Goal: Task Accomplishment & Management: Use online tool/utility

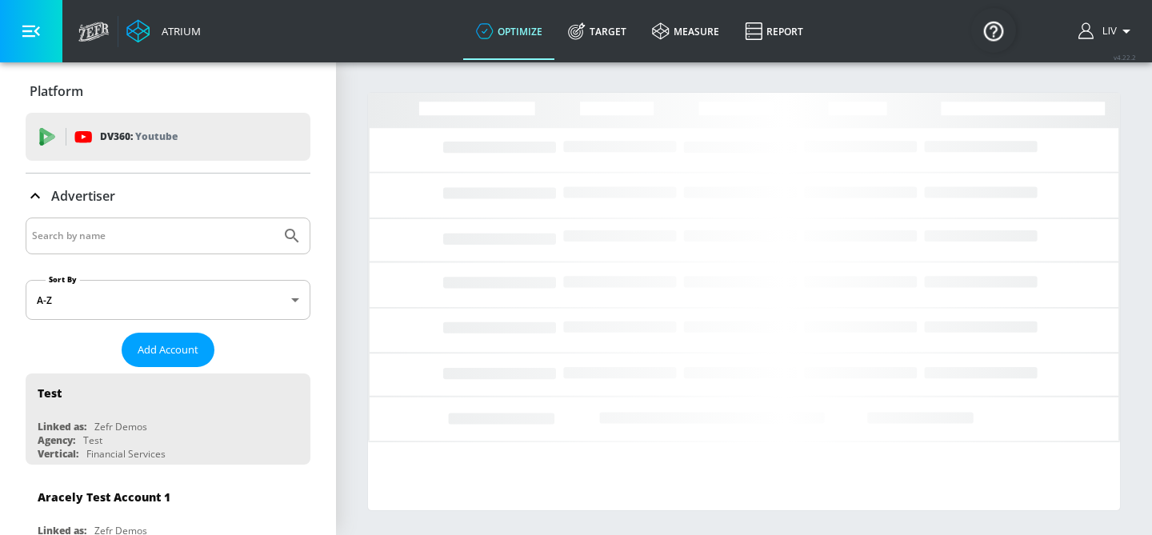
click at [166, 248] on div at bounding box center [168, 236] width 285 height 37
click at [167, 245] on input "Search by name" at bounding box center [153, 236] width 242 height 21
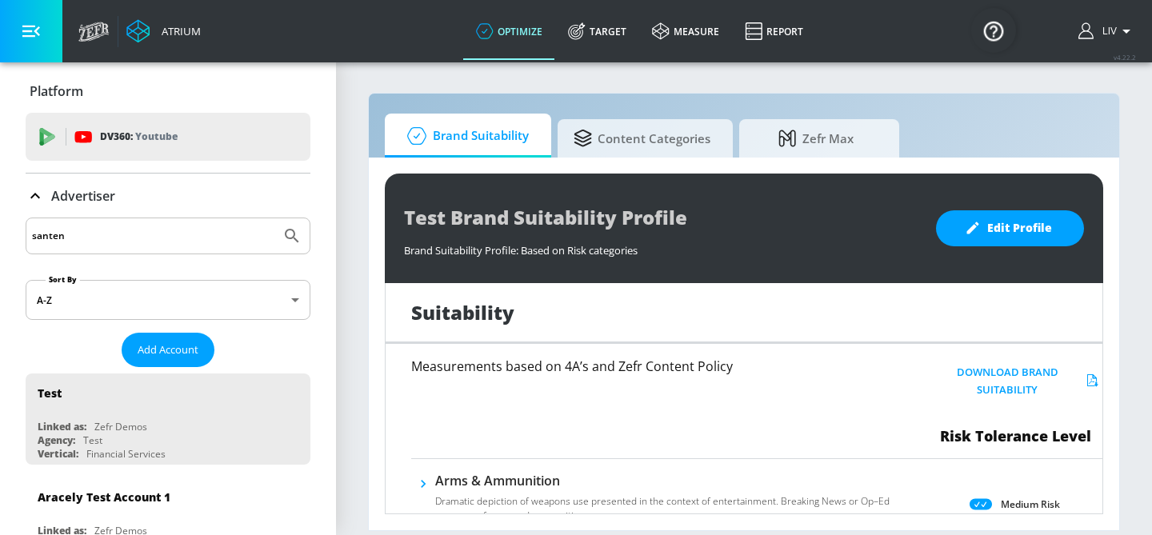
click at [274, 218] on button "Submit Search" at bounding box center [291, 235] width 35 height 35
click at [100, 243] on input "santen" at bounding box center [153, 236] width 242 height 21
type input "sante"
click at [274, 218] on button "Submit Search" at bounding box center [291, 235] width 35 height 35
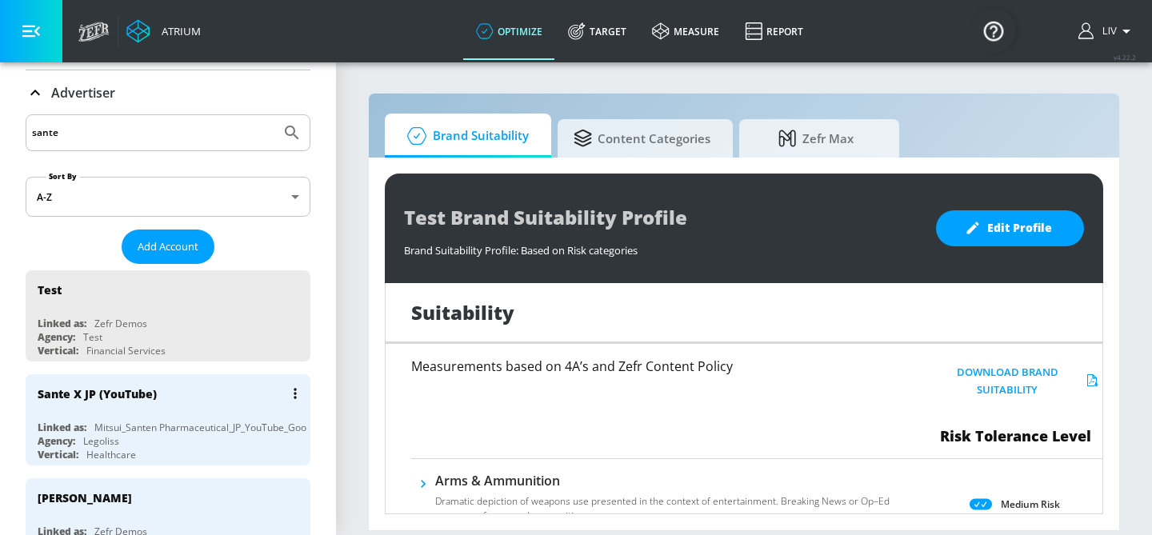
scroll to position [108, 0]
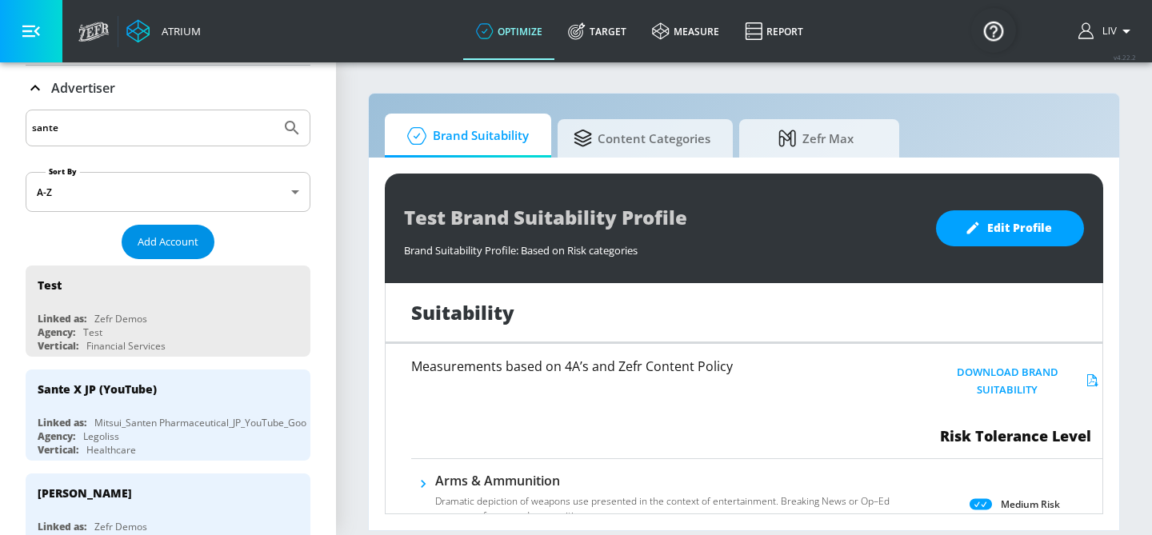
click at [178, 236] on span "Add Account" at bounding box center [168, 242] width 61 height 18
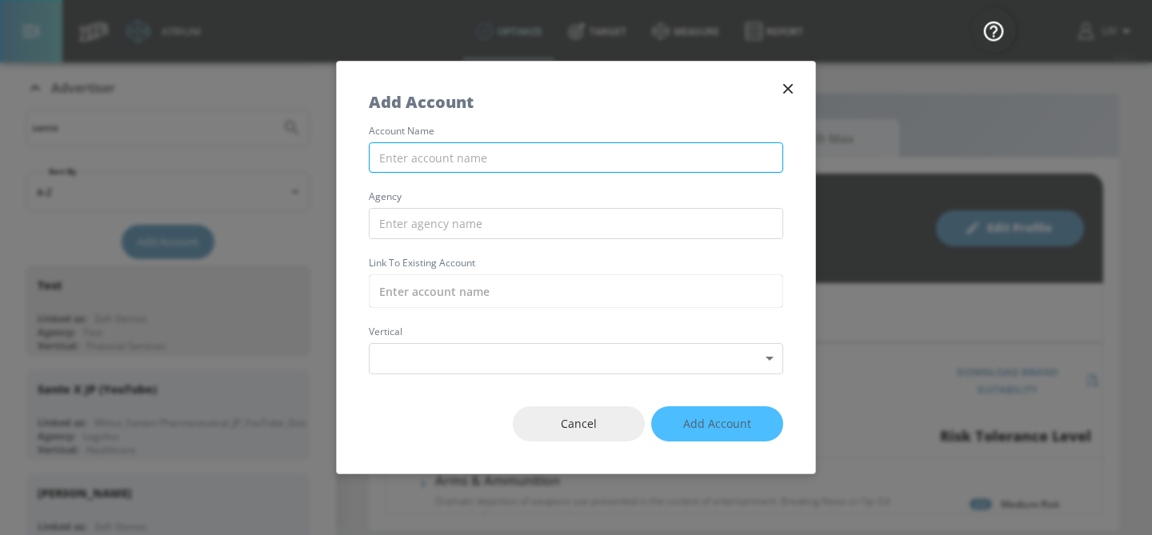
click at [632, 157] on input "text" at bounding box center [576, 157] width 414 height 31
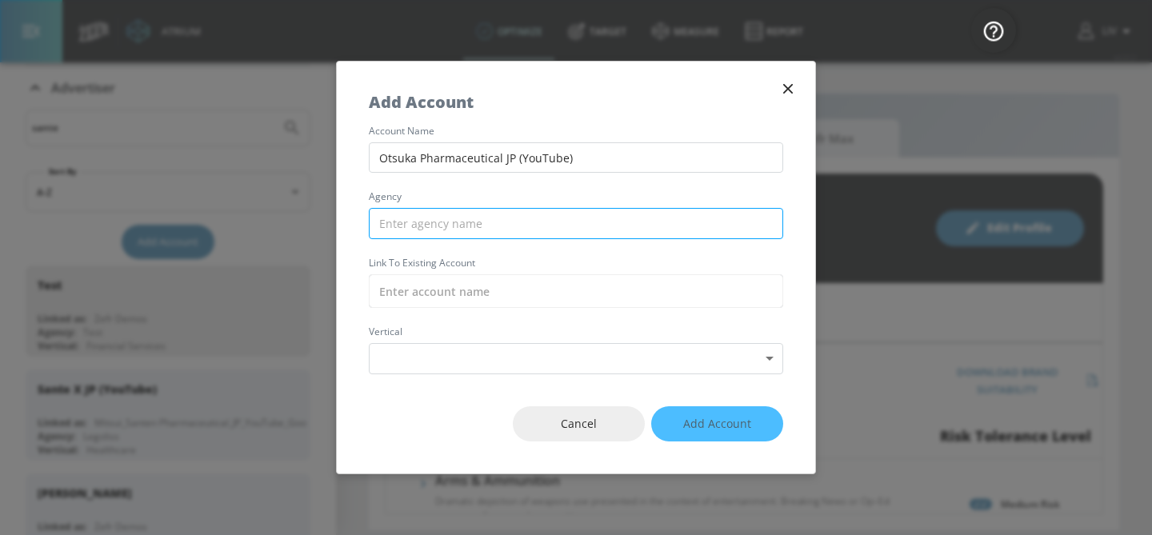
type input "Otsuka Pharmaceutical JP (YouTube)"
click at [537, 231] on input "text" at bounding box center [576, 223] width 414 height 31
type input "M"
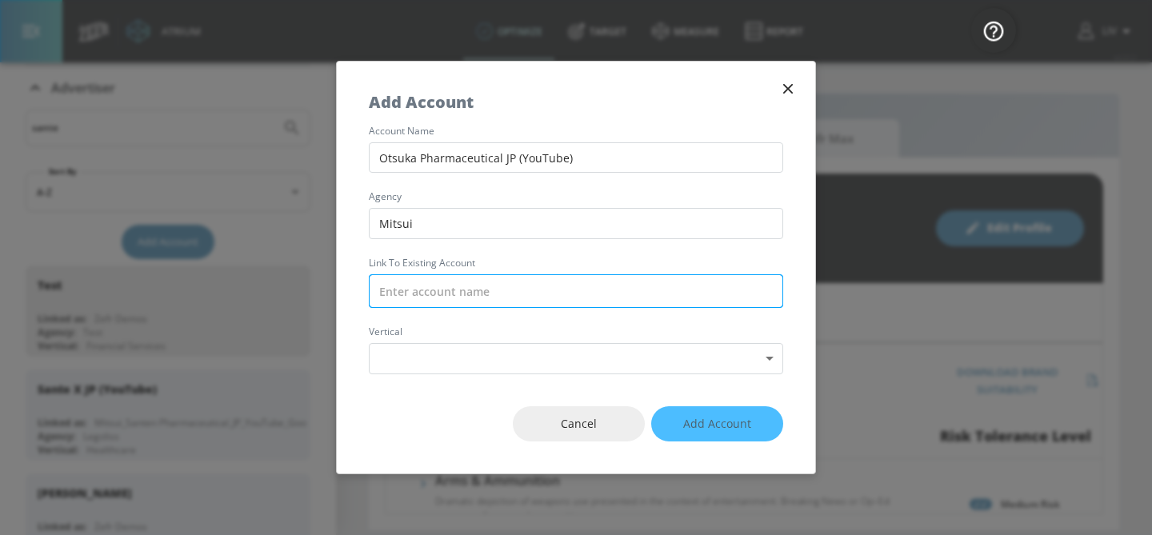
type input "Mitsui"
click at [497, 276] on input "text" at bounding box center [576, 291] width 414 height 34
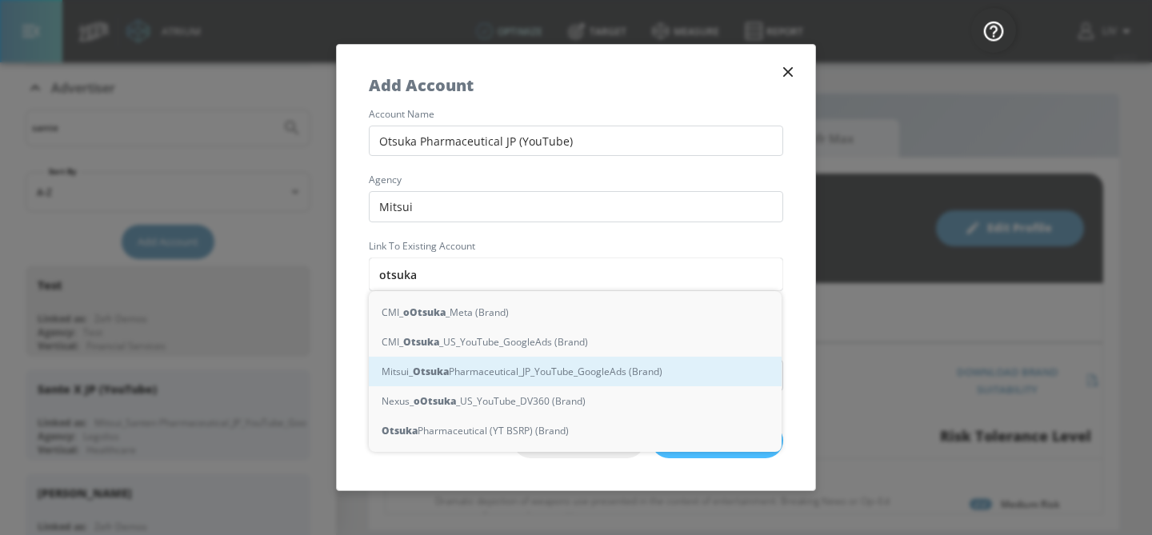
click at [509, 359] on div "Mitsui_ Otsuka Pharmaceutical_JP_YouTube_GoogleAds (Brand)" at bounding box center [575, 372] width 413 height 30
type input "Mitsui_Otsuka Pharmaceutical_JP_YouTube_GoogleAds (Brand)"
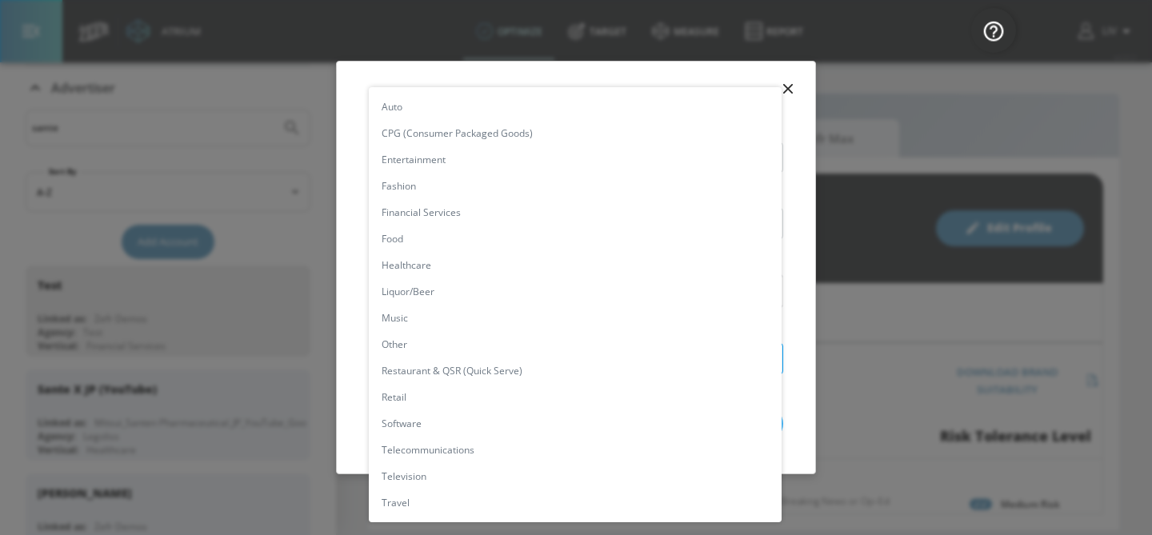
click at [549, 351] on body "Atrium optimize Target measure Report optimize Target measure Report v 4.22.2 L…" at bounding box center [576, 267] width 1152 height 535
click at [513, 266] on li "Healthcare" at bounding box center [575, 265] width 413 height 26
type input "[object Object]"
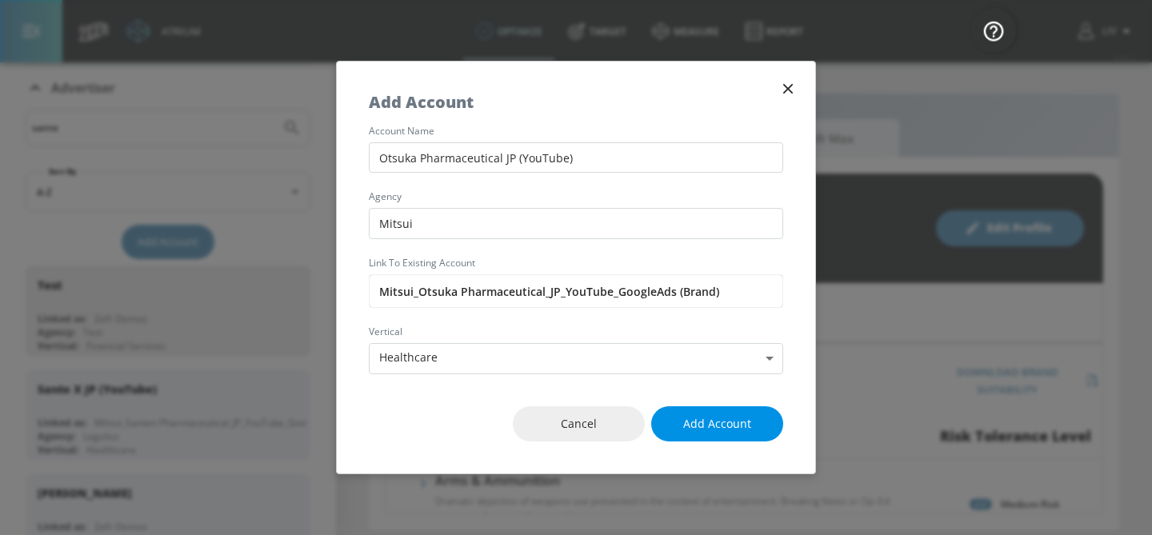
click at [717, 419] on span "Add Account" at bounding box center [717, 424] width 68 height 20
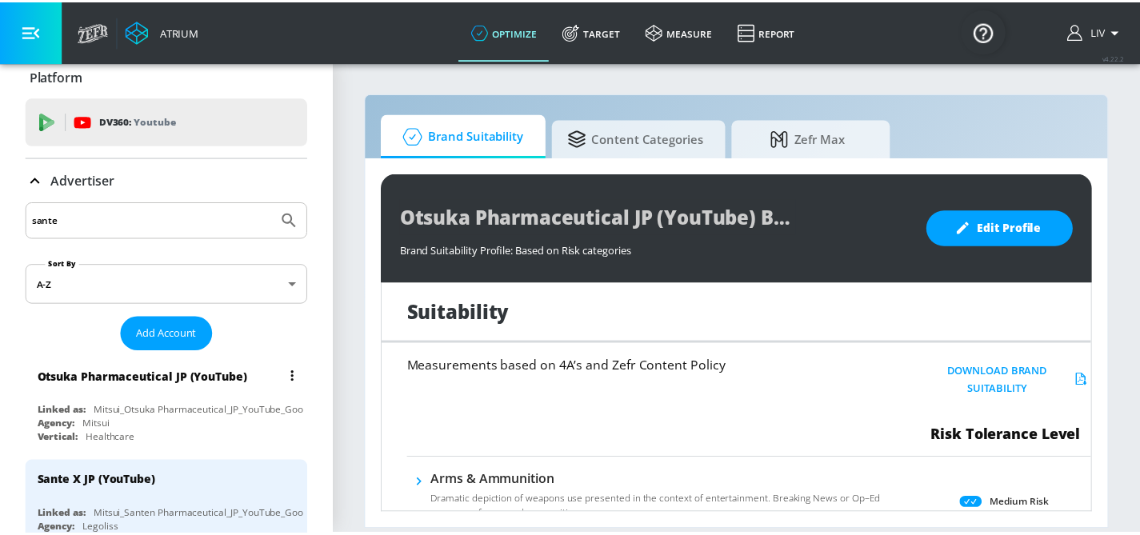
scroll to position [35, 0]
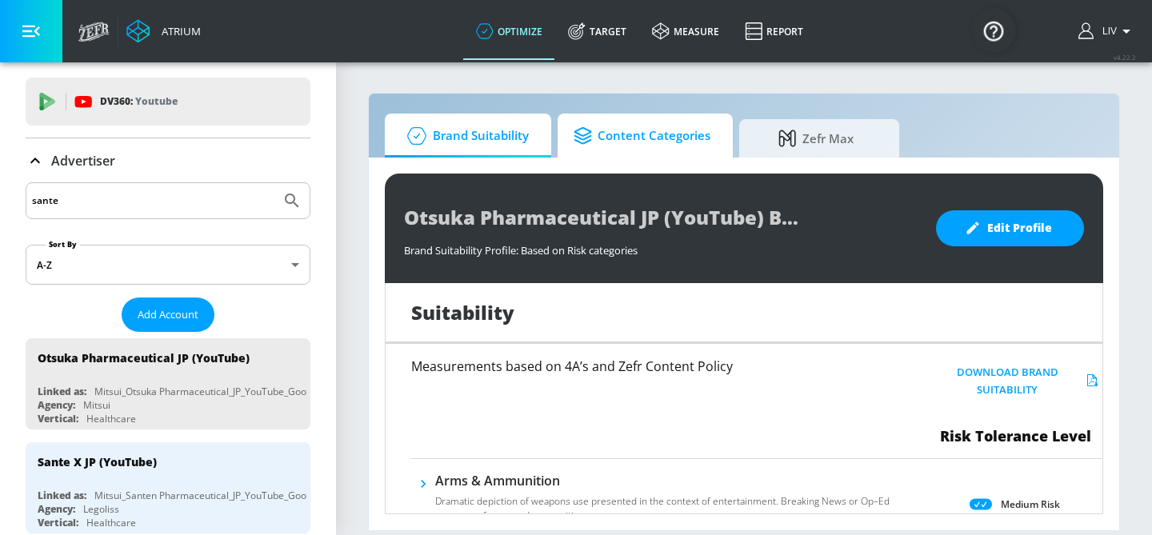
click at [676, 131] on span "Content Categories" at bounding box center [641, 136] width 137 height 38
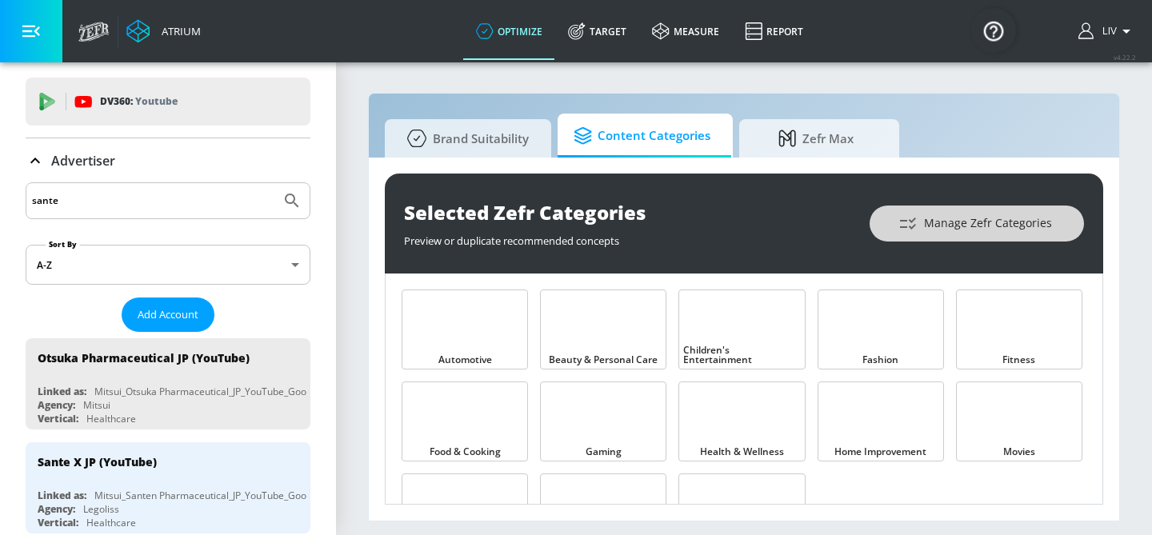
click at [968, 239] on button "Manage Zefr Categories" at bounding box center [976, 224] width 214 height 36
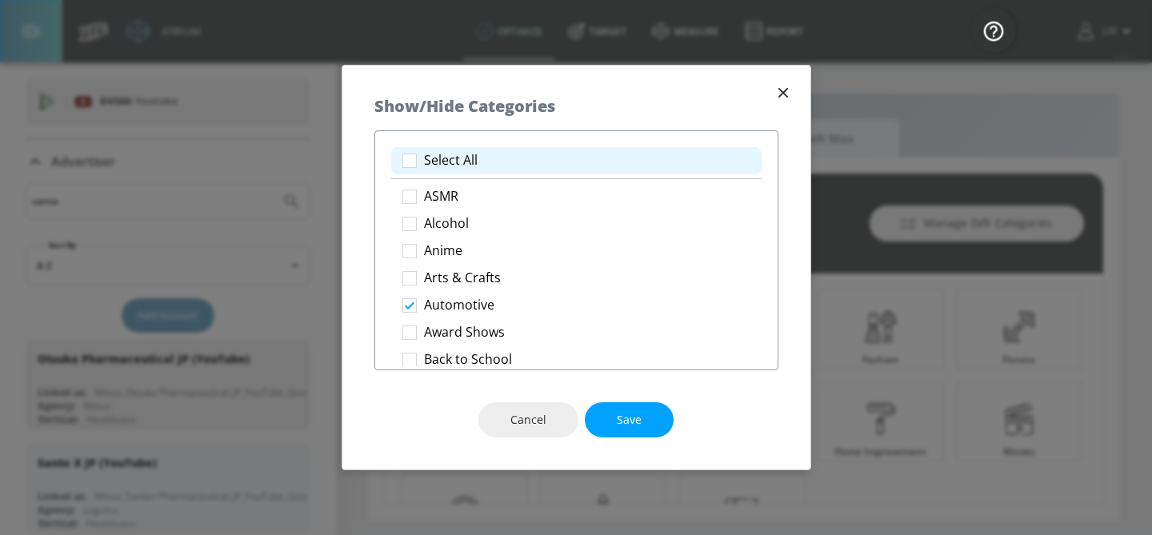
click at [516, 149] on li "Select All" at bounding box center [576, 160] width 370 height 27
checkbox input "true"
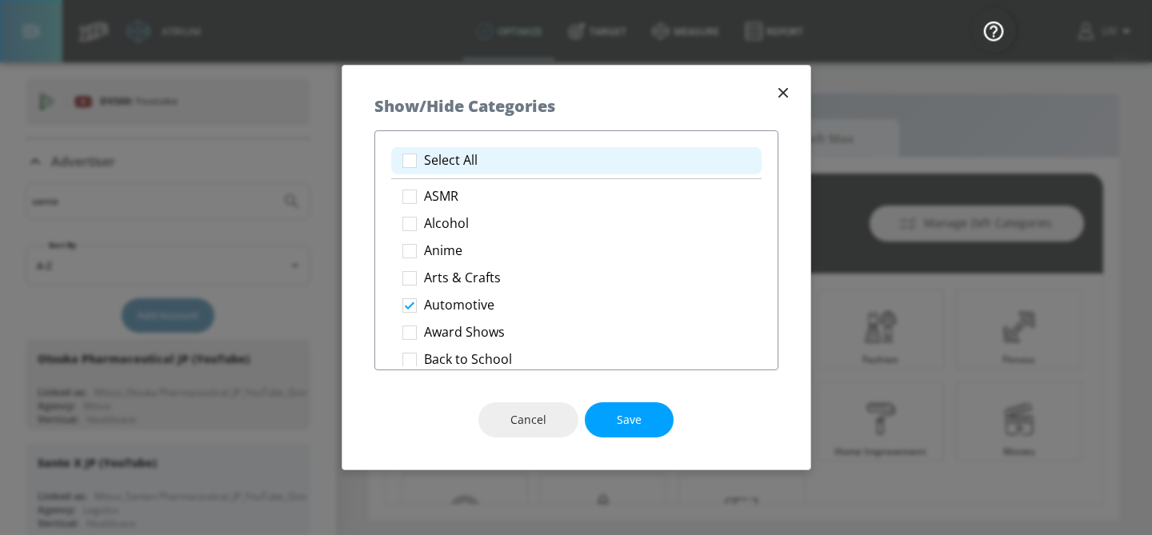
checkbox input "true"
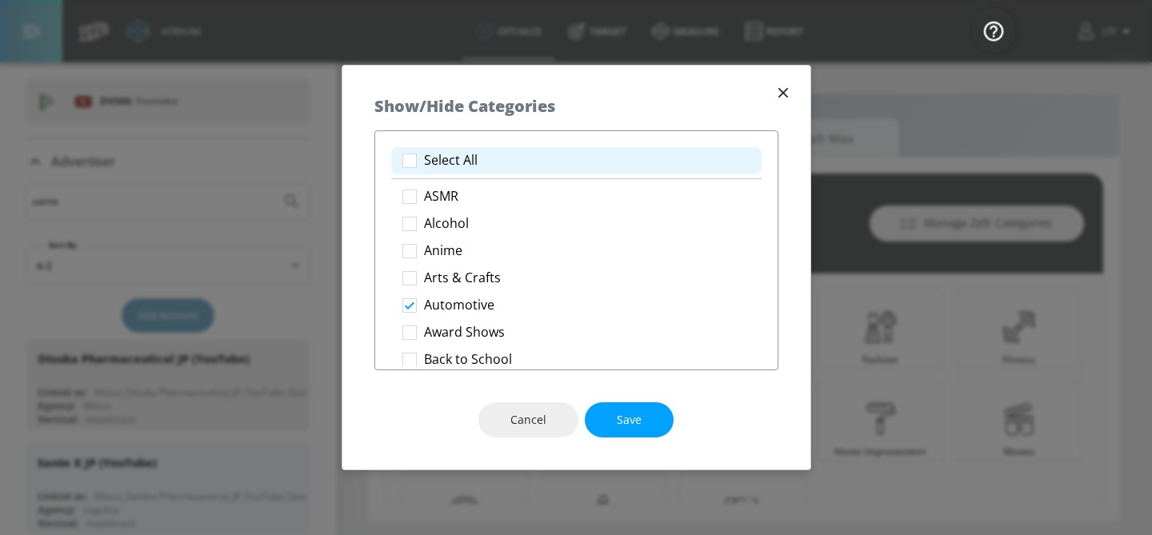
checkbox input "true"
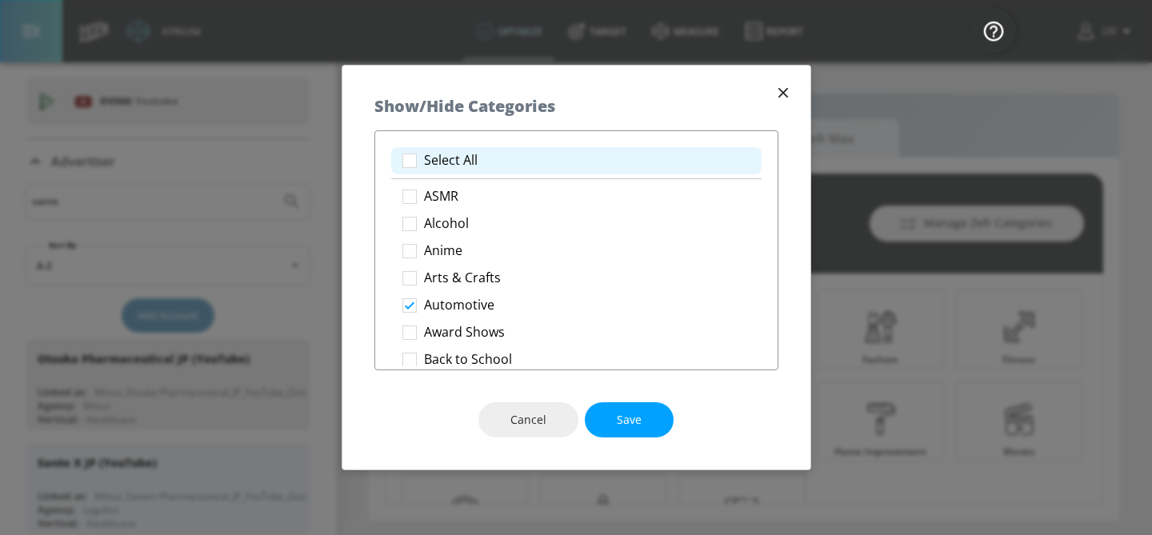
checkbox input "true"
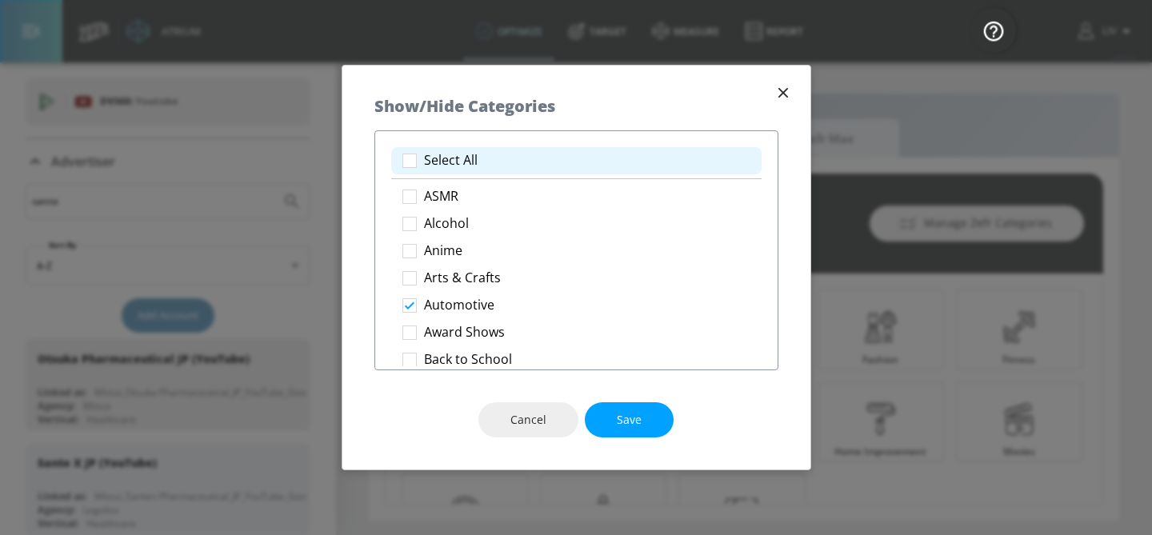
checkbox input "true"
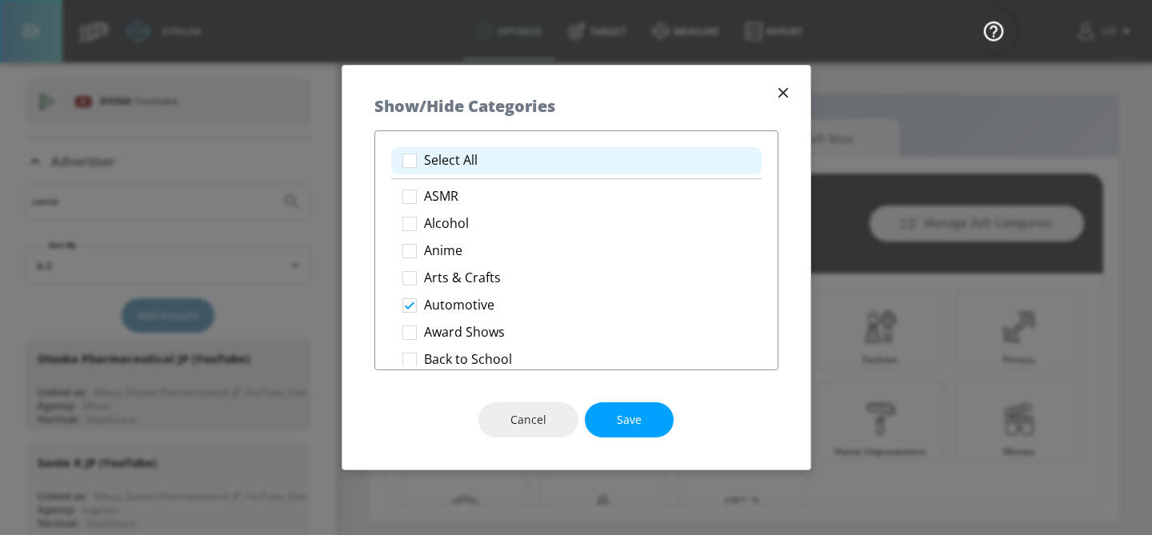
checkbox input "true"
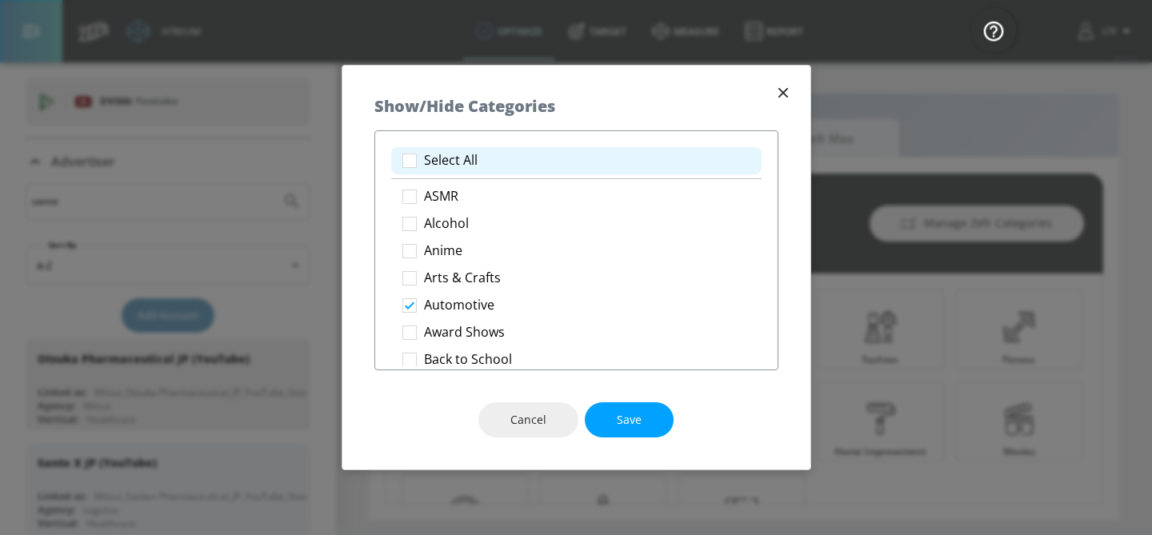
checkbox input "true"
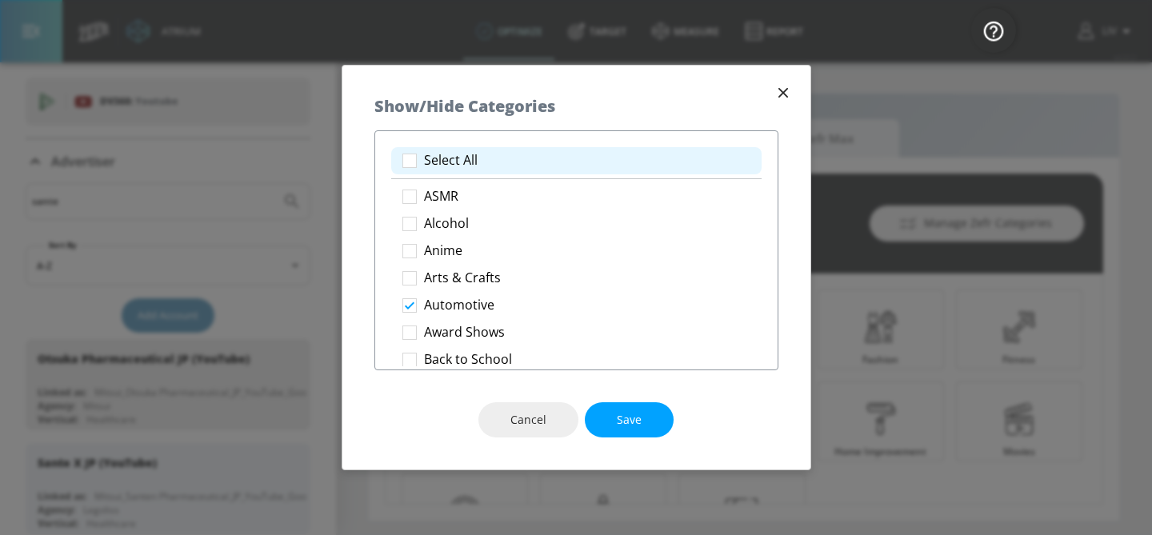
checkbox input "true"
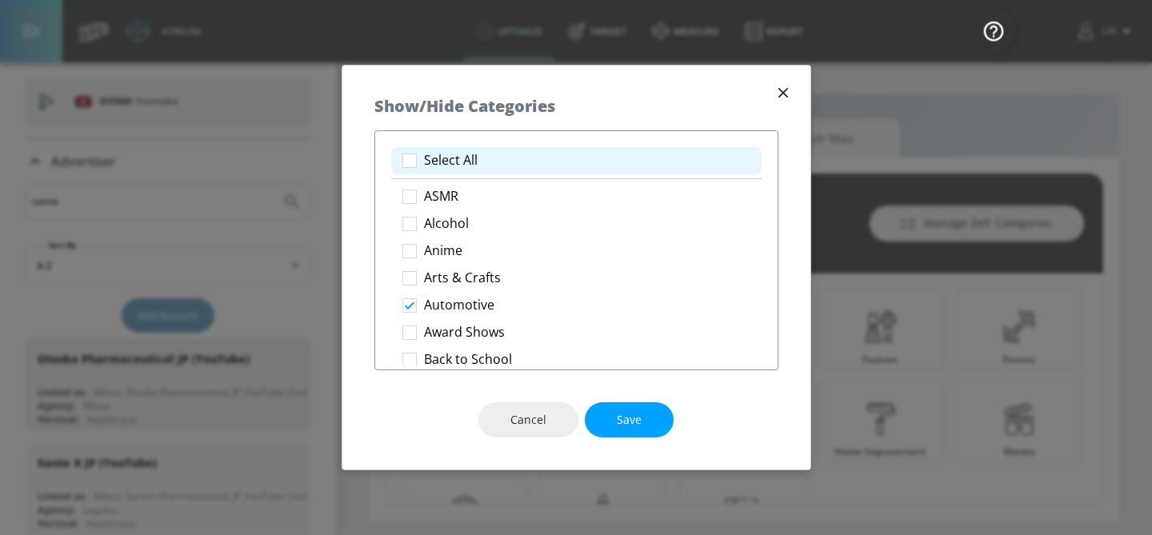
checkbox input "true"
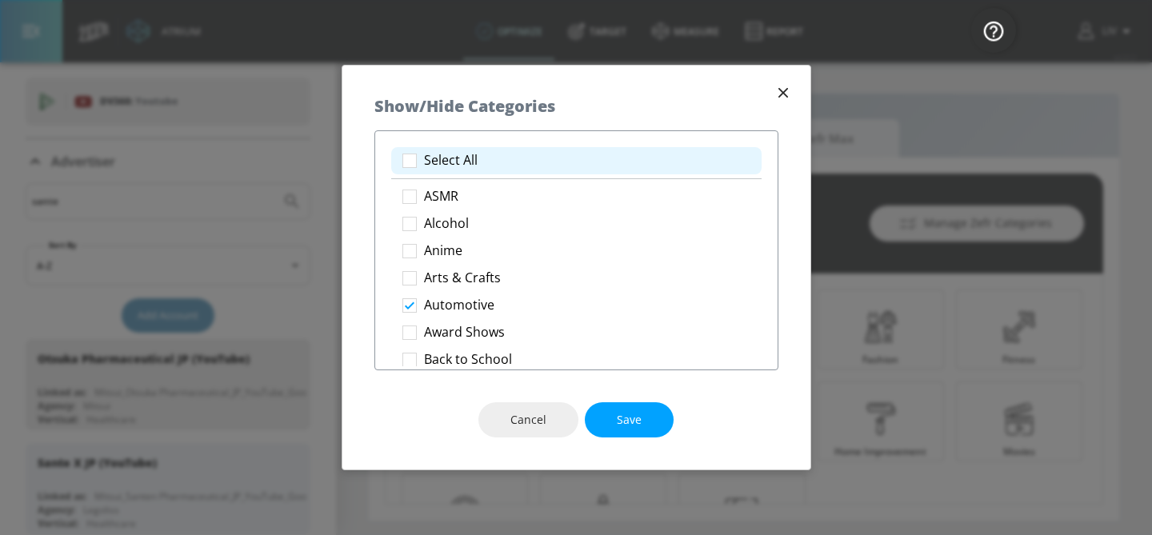
checkbox input "true"
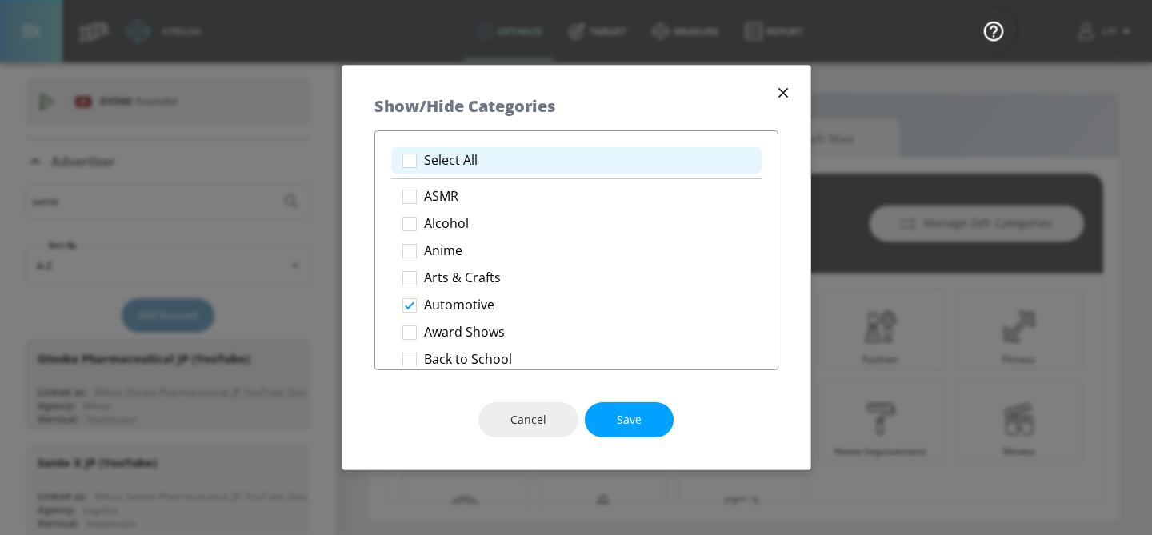
checkbox input "true"
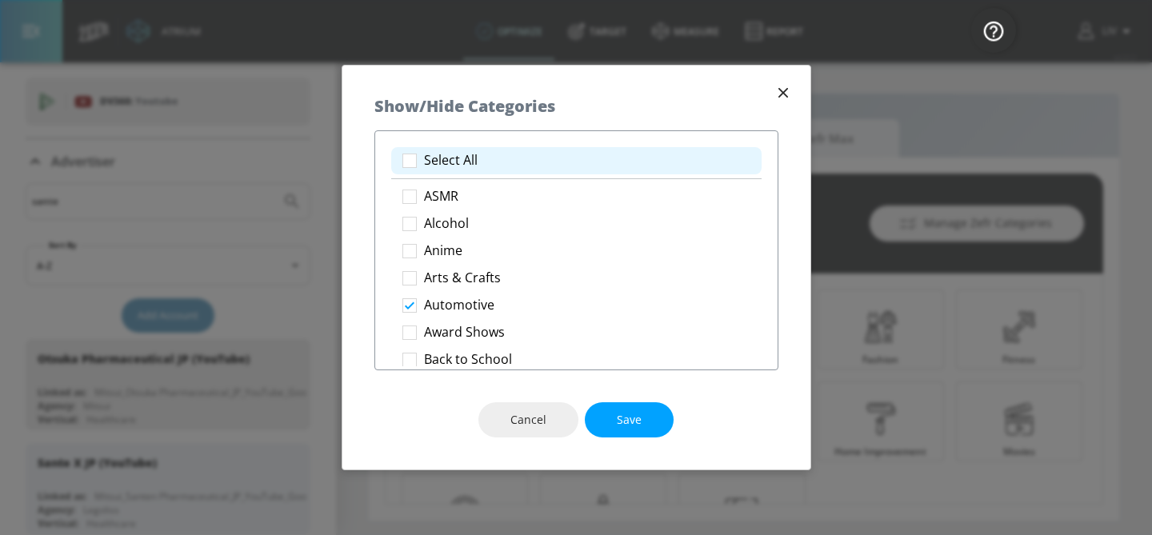
checkbox input "true"
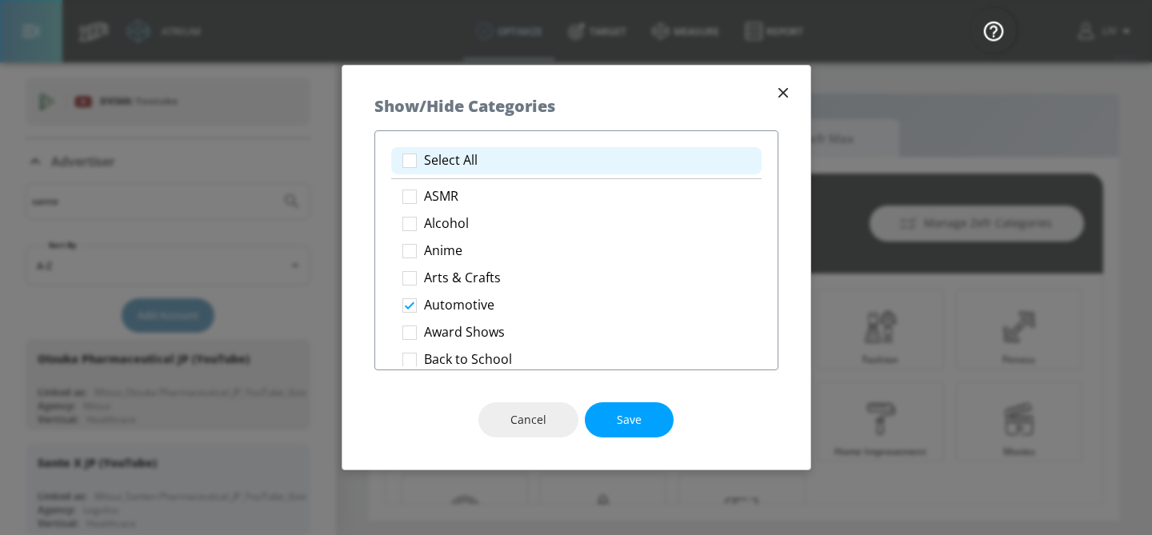
checkbox input "true"
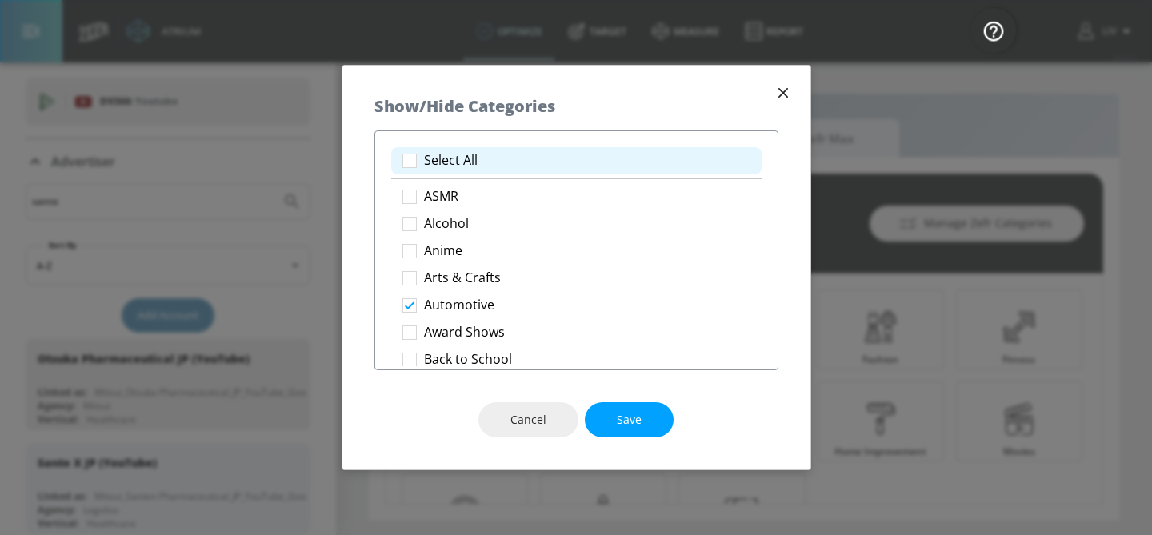
checkbox input "true"
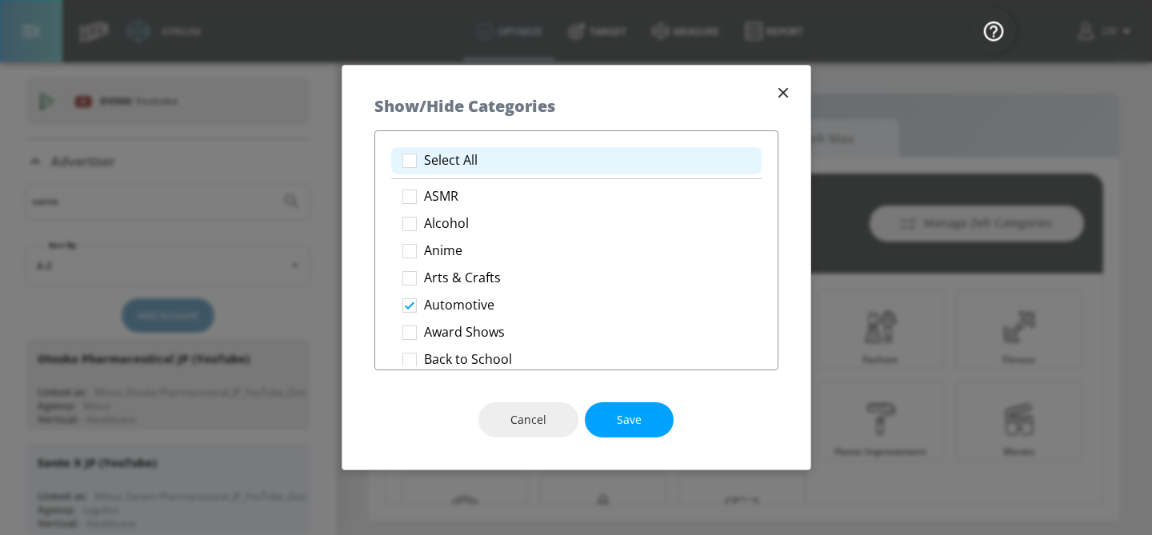
checkbox input "true"
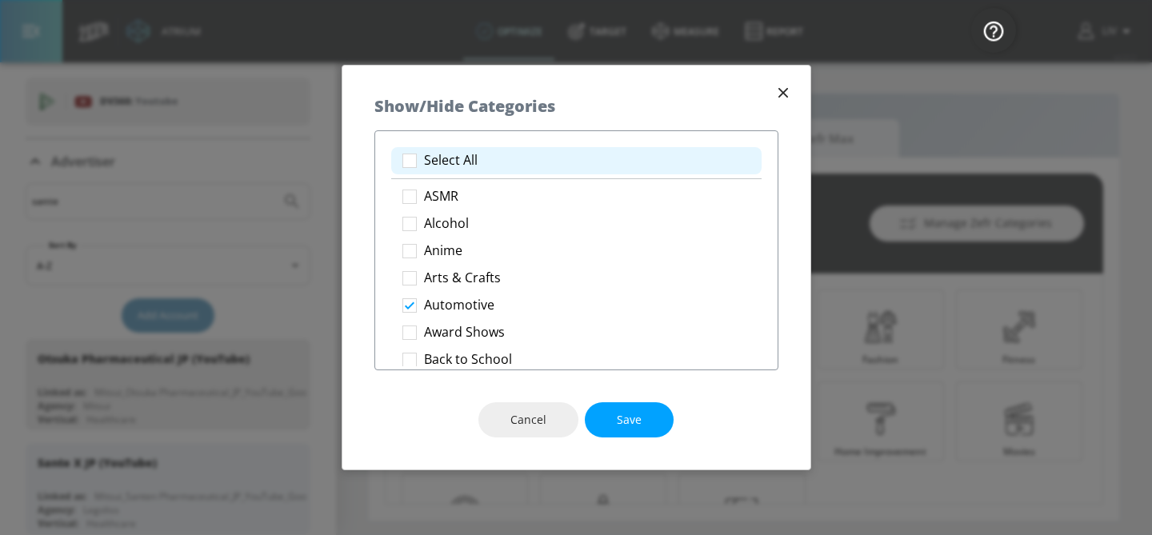
checkbox input "true"
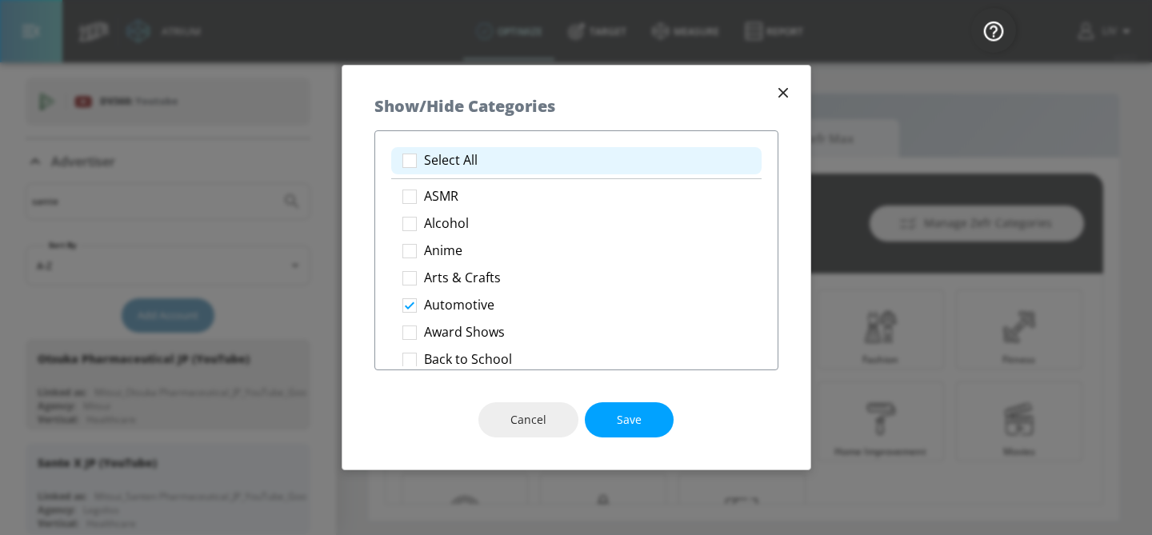
checkbox input "true"
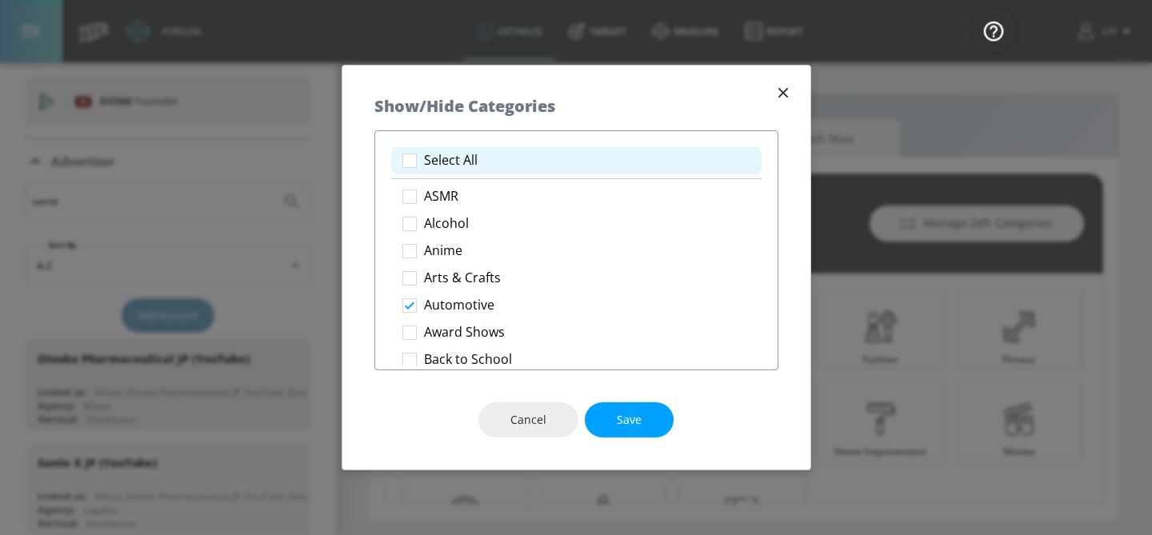
checkbox input "true"
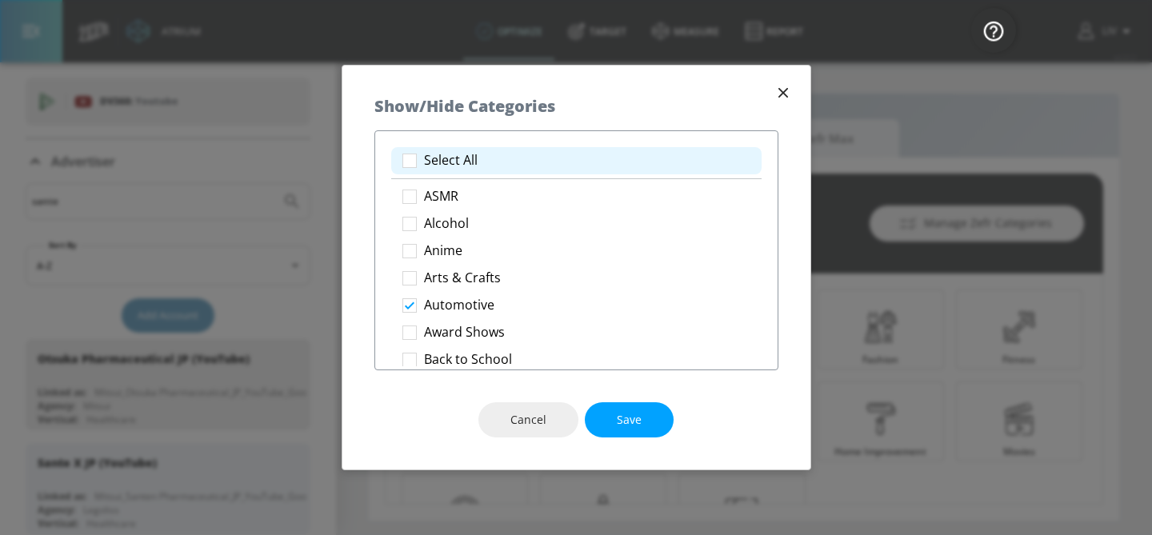
checkbox input "true"
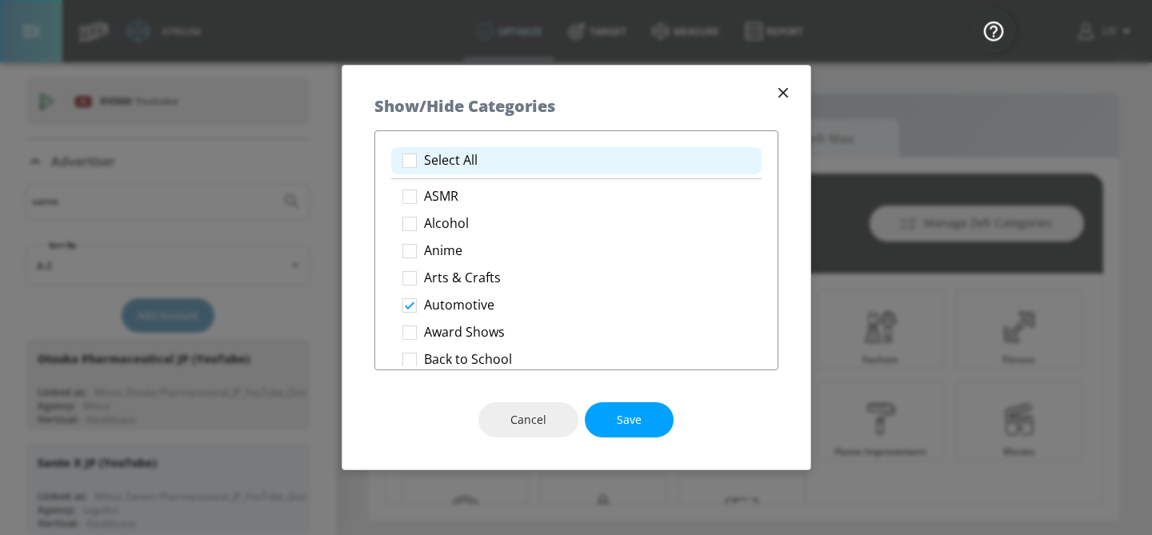
checkbox input "true"
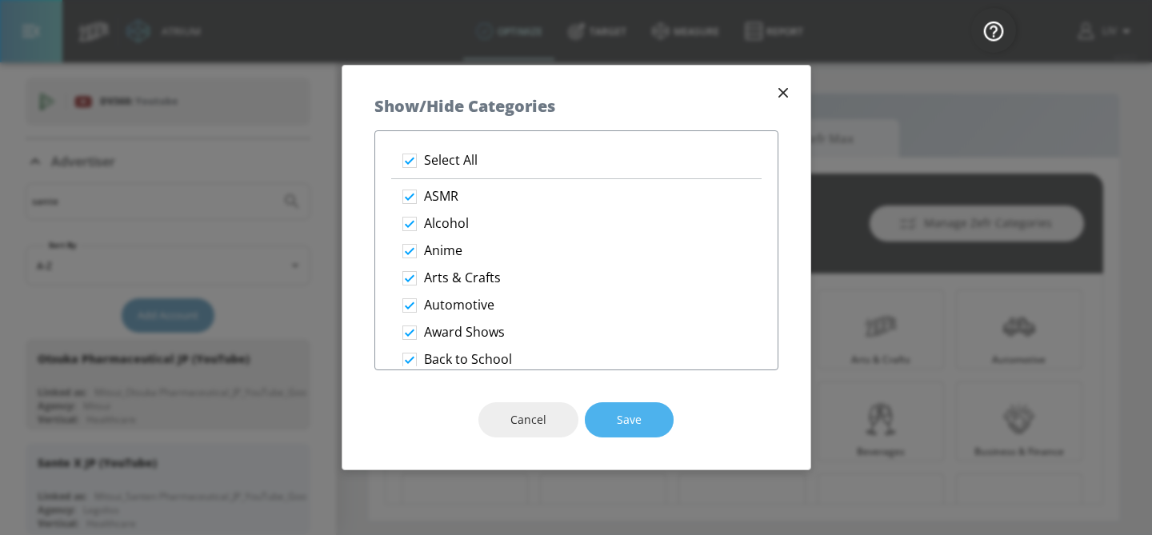
click at [634, 414] on span "Save" at bounding box center [629, 420] width 25 height 20
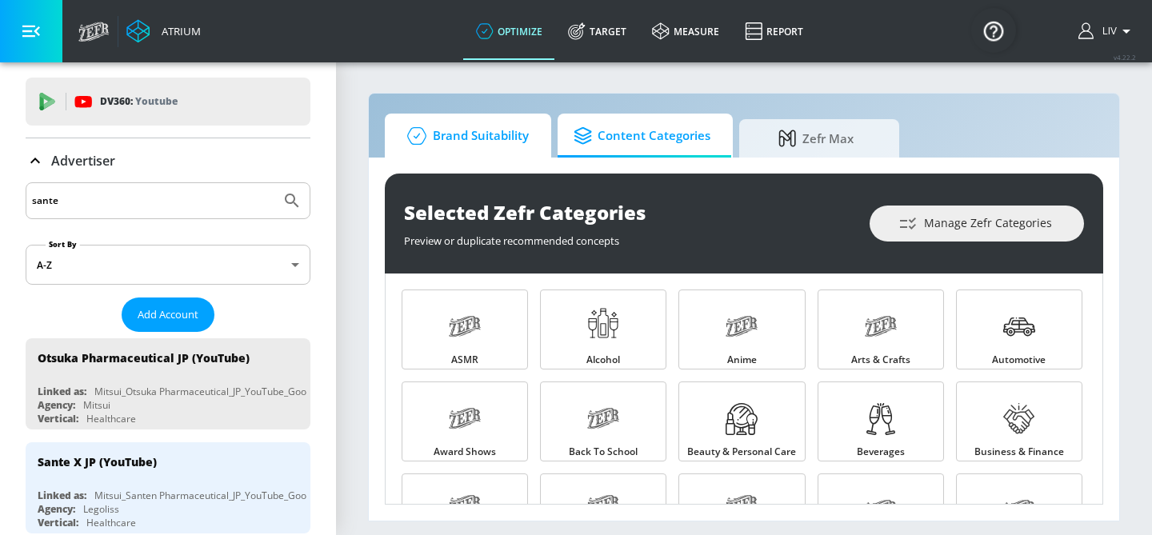
click at [527, 134] on span "Brand Suitability" at bounding box center [465, 136] width 128 height 38
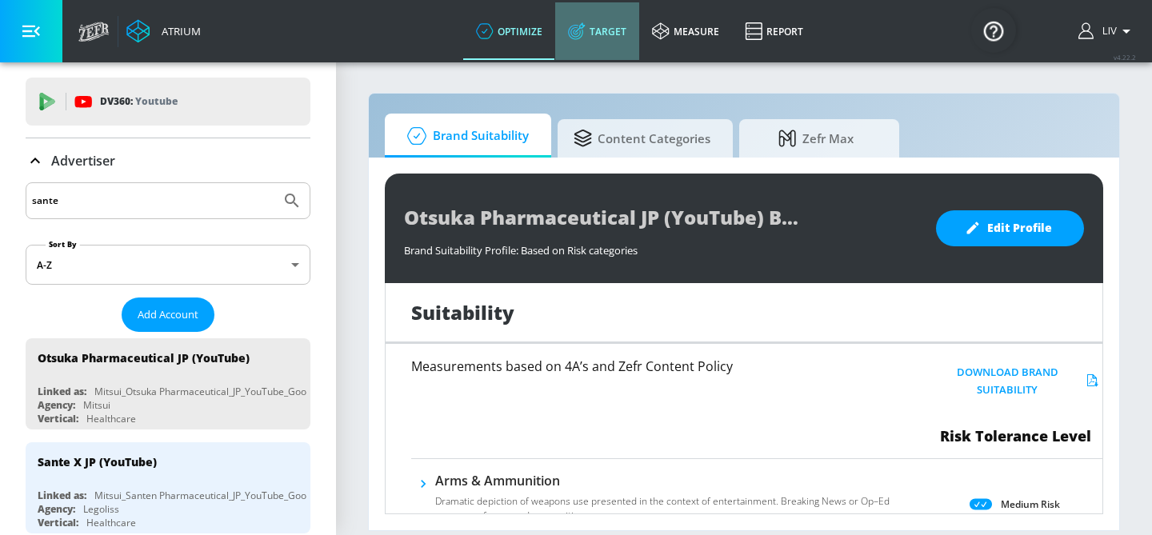
click at [569, 31] on icon at bounding box center [577, 31] width 18 height 18
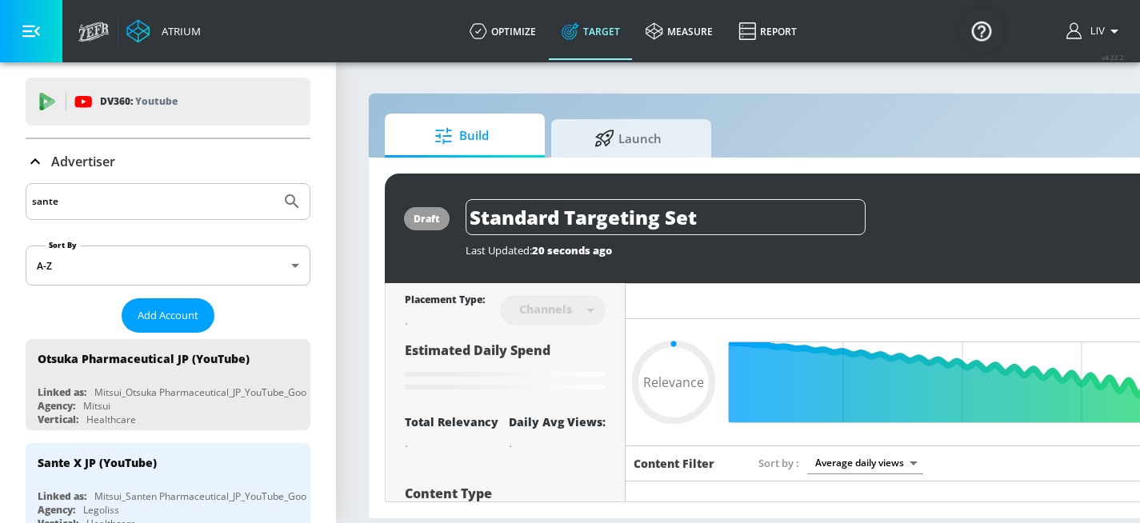
type input "0.05"
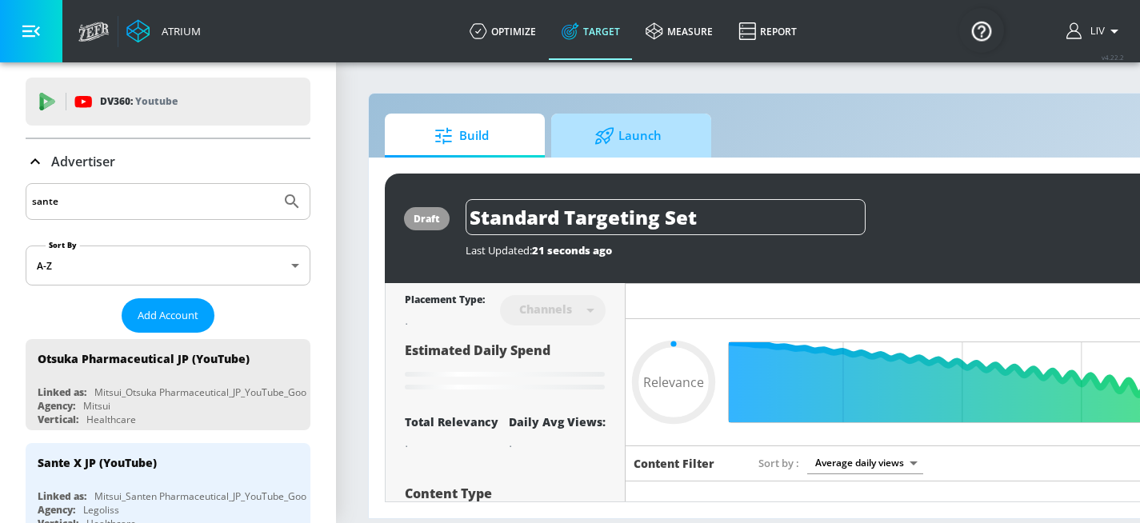
click at [575, 134] on span "Launch" at bounding box center [628, 136] width 122 height 38
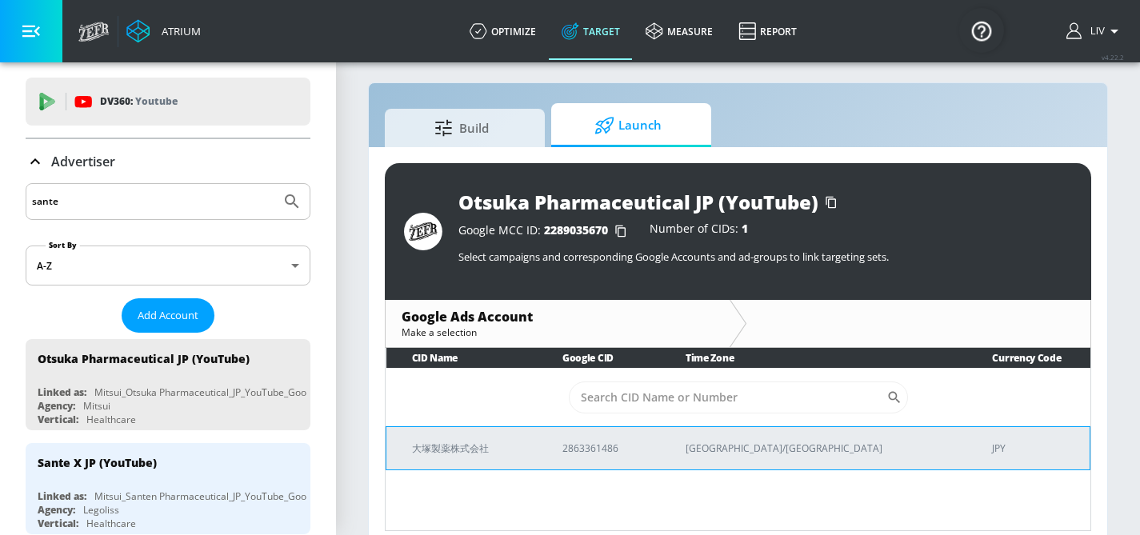
scroll to position [23, 0]
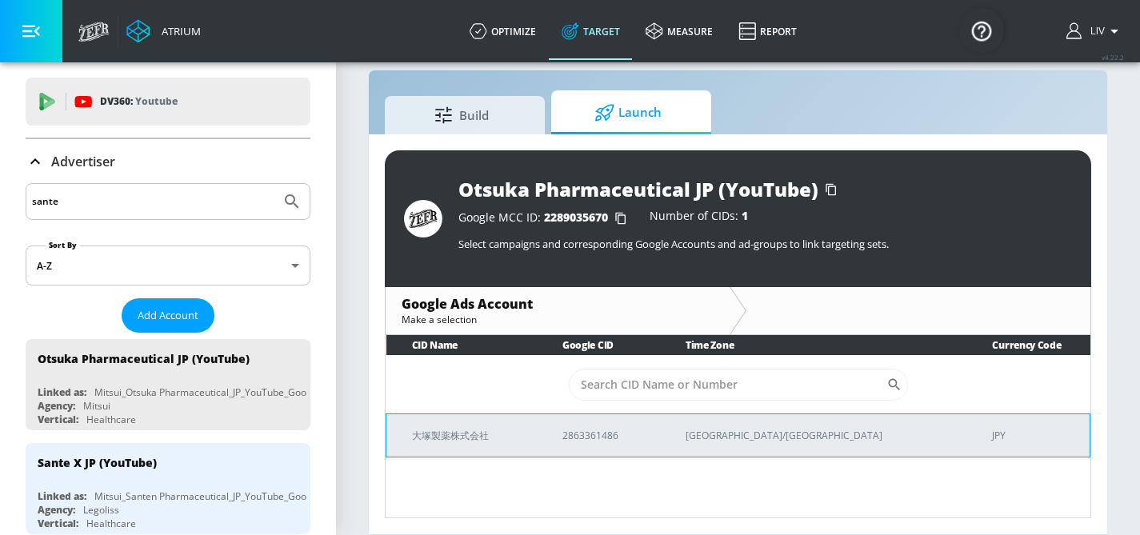
click at [647, 437] on p "2863361486" at bounding box center [604, 435] width 85 height 17
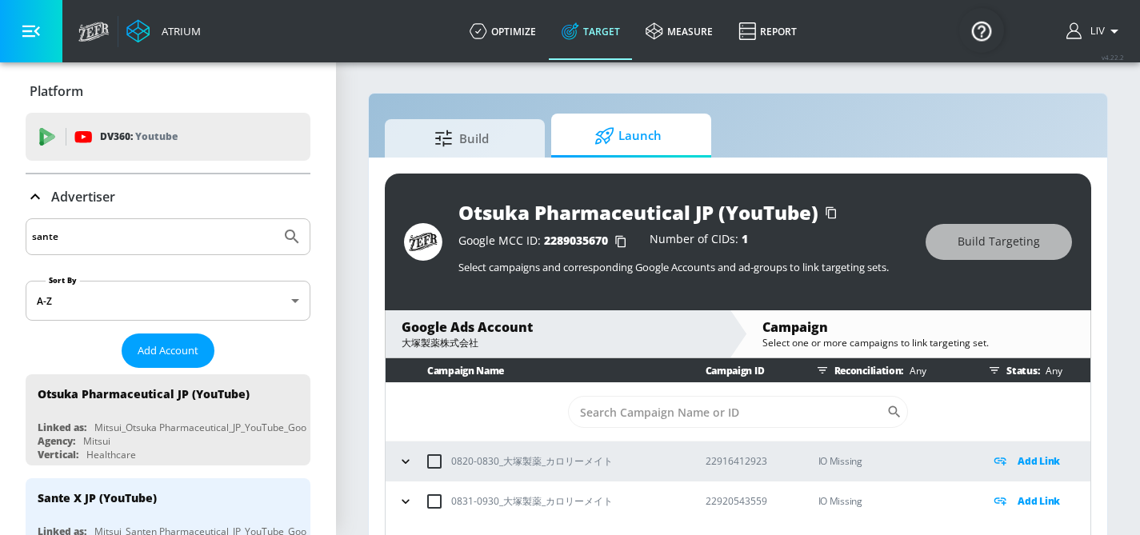
click at [210, 229] on input "sante" at bounding box center [153, 236] width 242 height 21
click at [209, 230] on input "sante" at bounding box center [153, 236] width 242 height 21
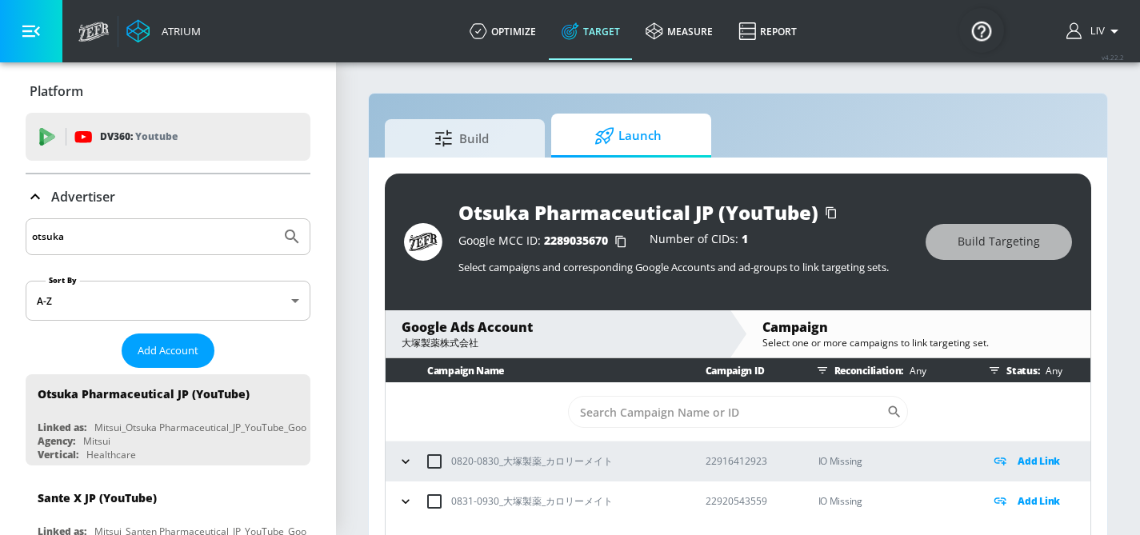
type input "otsuka"
click at [274, 219] on button "Submit Search" at bounding box center [291, 236] width 35 height 35
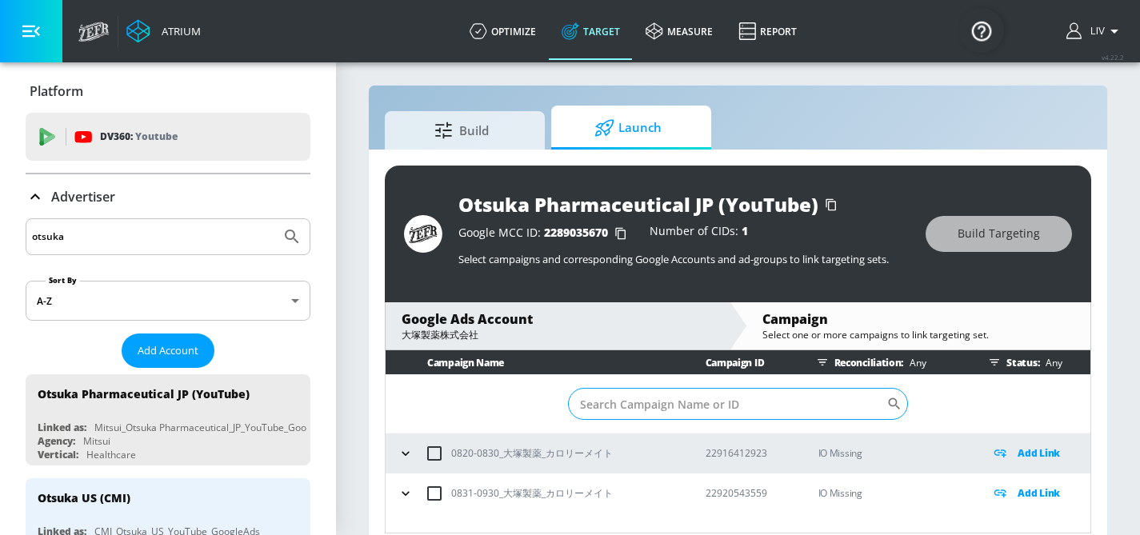
scroll to position [23, 0]
